Goal: Transaction & Acquisition: Purchase product/service

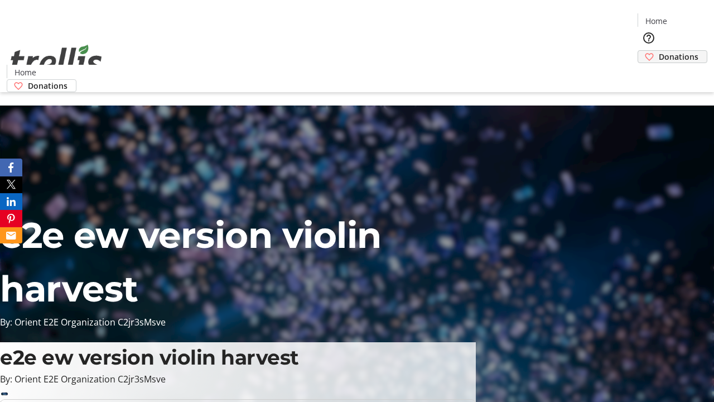
click at [659, 51] on span "Donations" at bounding box center [679, 57] width 40 height 12
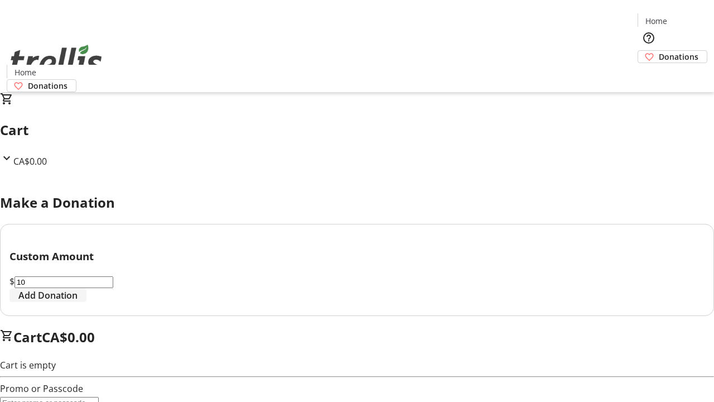
click at [78, 302] on span "Add Donation" at bounding box center [47, 294] width 59 height 13
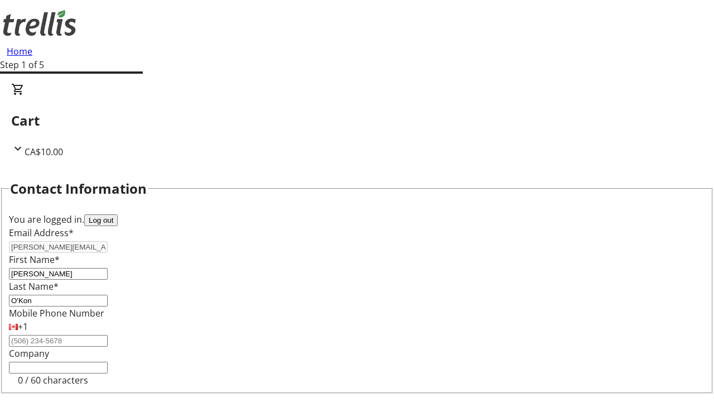
select select "CA"
type input "[STREET_ADDRESS][PERSON_NAME]"
type input "Kelowna"
select select "BC"
type input "Kelowna"
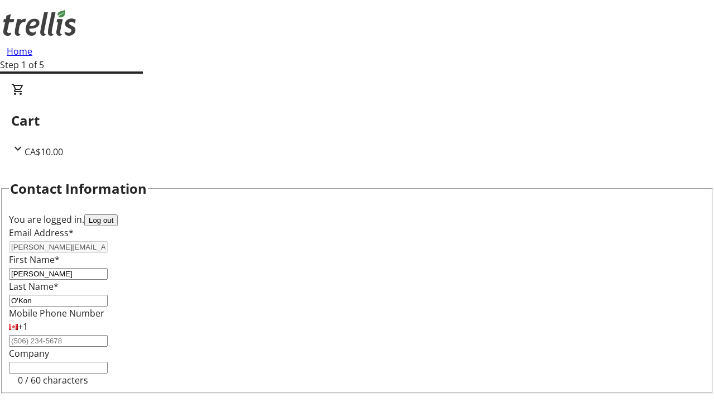
type input "V1Y 0C2"
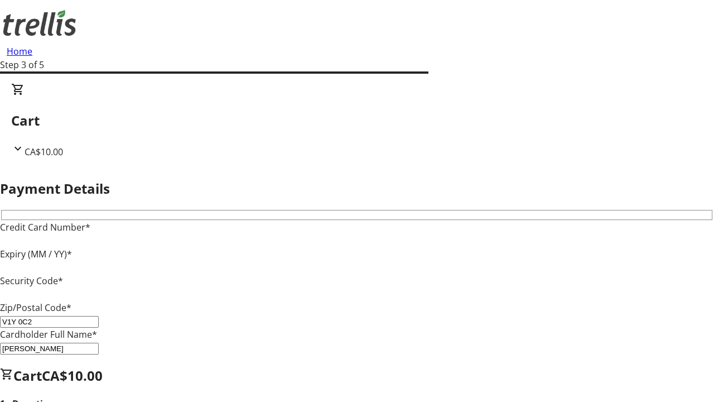
type input "V1Y 0C2"
